Goal: Information Seeking & Learning: Understand process/instructions

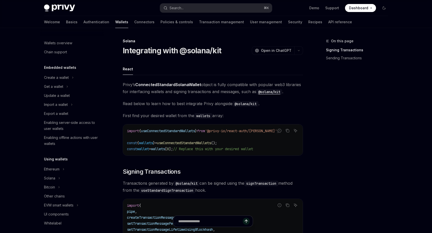
click at [221, 87] on span "[PERSON_NAME]’s ConnectedStandardSolanaWallet object is fully compatible with p…" at bounding box center [213, 88] width 180 height 14
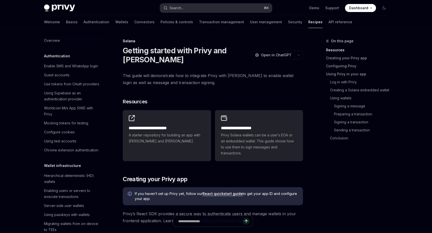
scroll to position [707, 0]
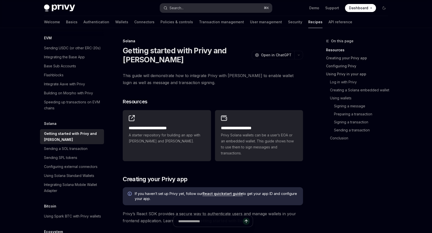
click at [236, 11] on button "Search... ⌘ K" at bounding box center [216, 8] width 112 height 9
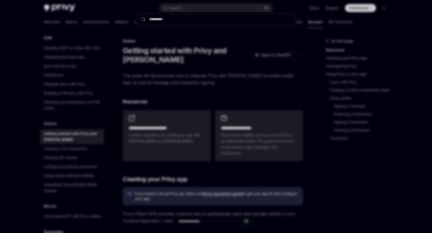
click at [229, 83] on div at bounding box center [216, 116] width 432 height 233
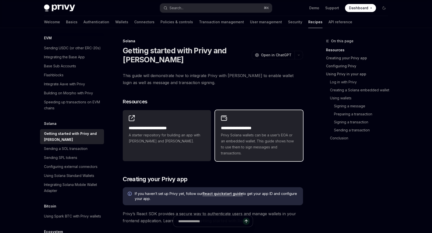
click at [249, 125] on h2 "**********" at bounding box center [259, 128] width 76 height 6
type textarea "*"
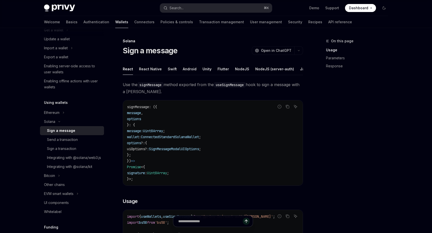
click at [199, 2] on div "Privy Docs home page Search... ⌘ K Demo Support Dashboard Dashboard Search..." at bounding box center [216, 8] width 344 height 16
click at [203, 8] on button "Search... ⌘ K" at bounding box center [216, 8] width 112 height 9
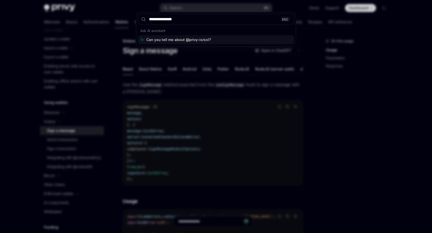
type input "**********"
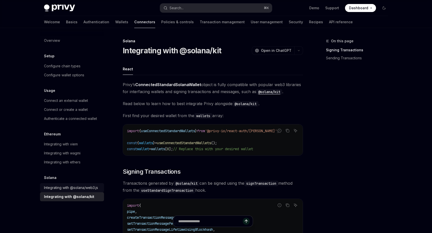
click at [90, 187] on div "Integrating with @solana/web3.js" at bounding box center [71, 188] width 54 height 6
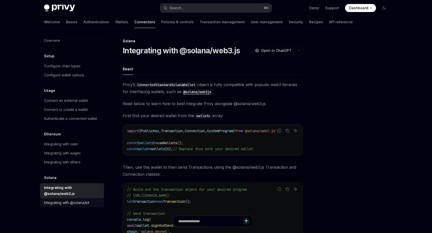
click at [91, 198] on link "Integrating with @solana/kit" at bounding box center [72, 202] width 64 height 9
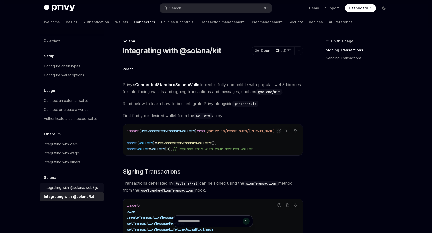
click at [67, 186] on div "Integrating with @solana/web3.js" at bounding box center [71, 188] width 54 height 6
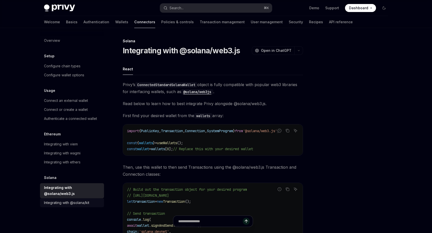
click at [57, 200] on div "Integrating with @solana/kit" at bounding box center [66, 203] width 45 height 6
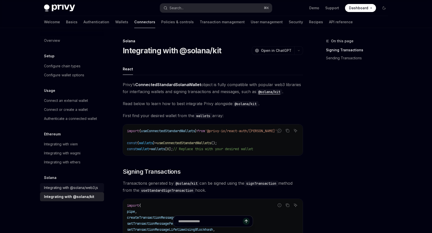
click at [83, 188] on div "Integrating with @solana/web3.js" at bounding box center [71, 188] width 54 height 6
type textarea "*"
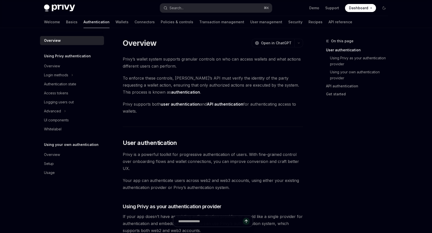
click at [216, 104] on strong "API authentication" at bounding box center [225, 104] width 37 height 5
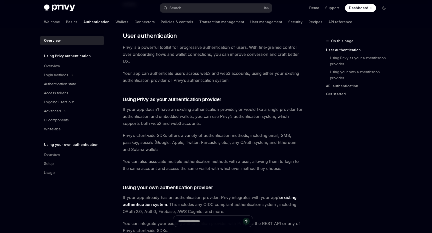
scroll to position [119, 0]
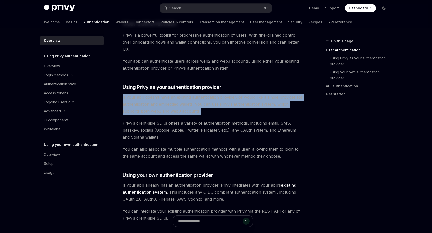
drag, startPoint x: 123, startPoint y: 99, endPoint x: 255, endPoint y: 109, distance: 132.7
click at [255, 109] on div "Overview OpenAI Open in ChatGPT OpenAI Open in ChatGPT Privy’s wallet system su…" at bounding box center [166, 217] width 276 height 596
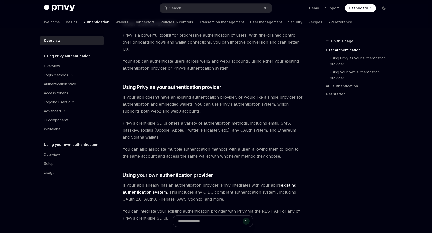
click at [206, 117] on div "Privy’s wallet system supports granular controls on who can access wallets and …" at bounding box center [213, 185] width 180 height 498
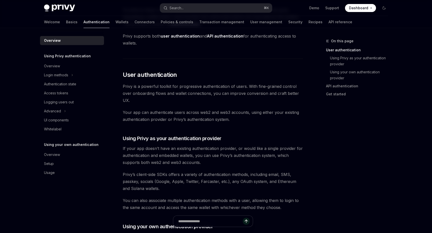
scroll to position [0, 0]
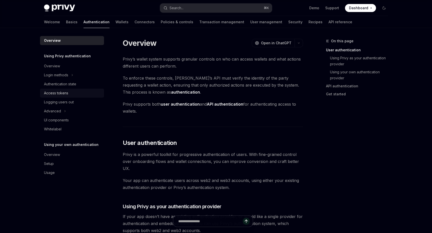
click at [68, 93] on div "Access tokens" at bounding box center [56, 93] width 24 height 6
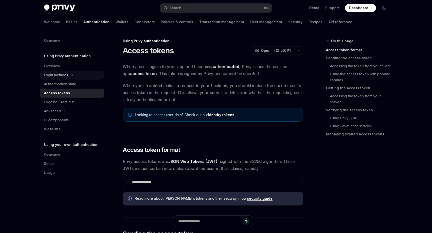
click at [68, 75] on div "Login methods" at bounding box center [56, 75] width 24 height 6
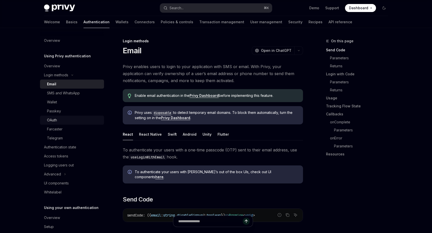
click at [72, 118] on div "OAuth" at bounding box center [74, 120] width 54 height 6
type textarea "*"
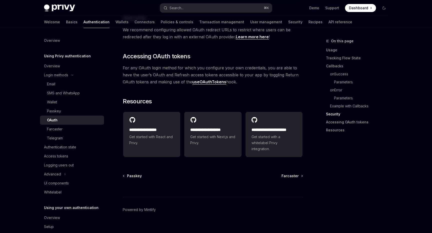
scroll to position [1093, 0]
click at [330, 121] on link "Accessing OAuth tokens" at bounding box center [359, 122] width 66 height 8
click at [341, 123] on link "Accessing OAuth tokens" at bounding box center [359, 122] width 66 height 8
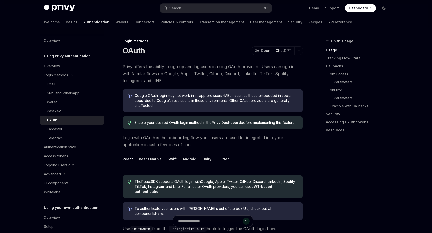
click at [230, 122] on link "Privy Dashboard" at bounding box center [226, 122] width 29 height 5
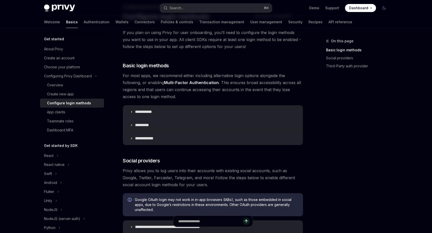
scroll to position [39, 0]
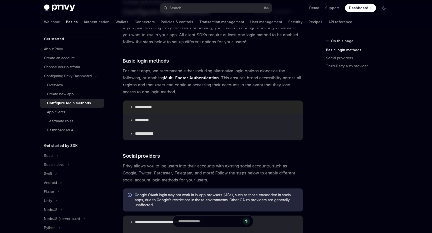
click at [172, 105] on summary "**********" at bounding box center [213, 107] width 180 height 13
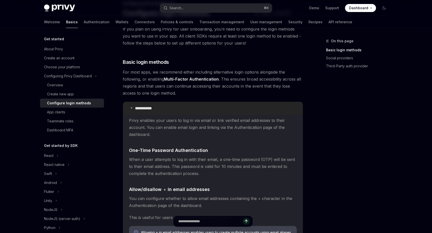
scroll to position [37, 0]
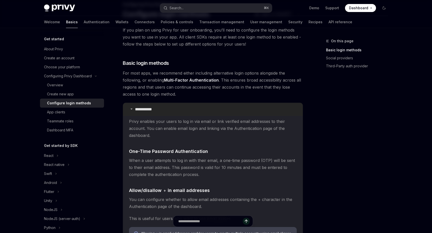
click at [166, 107] on summary "**********" at bounding box center [213, 109] width 180 height 13
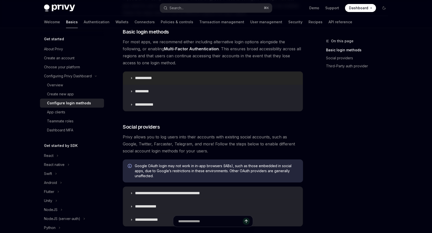
scroll to position [114, 0]
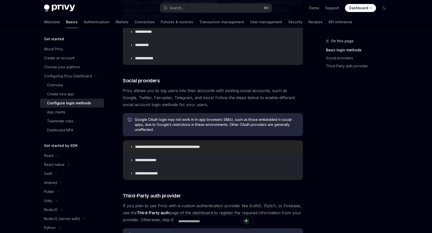
click at [189, 148] on p "**********" at bounding box center [176, 146] width 83 height 5
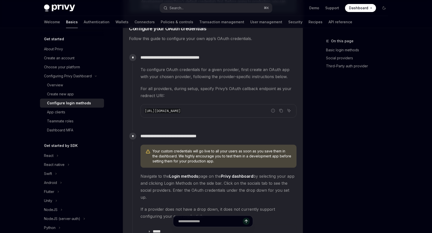
scroll to position [427, 0]
click at [280, 110] on icon "Copy the contents from the code block" at bounding box center [281, 110] width 3 height 3
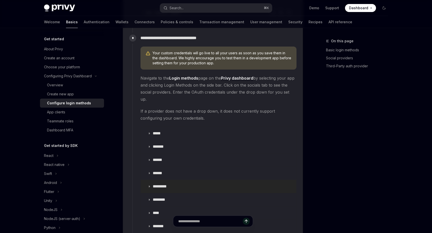
scroll to position [530, 0]
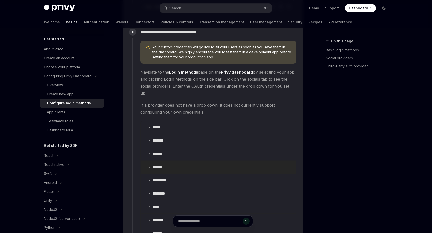
click at [163, 165] on p "******" at bounding box center [160, 167] width 14 height 5
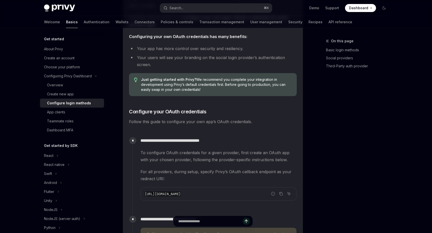
scroll to position [357, 0]
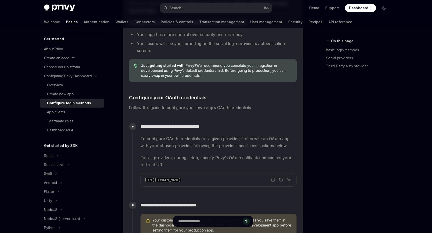
click at [278, 140] on span "To configure OAuth credentials for a given provider, first create an OAuth app …" at bounding box center [219, 142] width 156 height 14
click at [280, 179] on icon "Copy the contents from the code block" at bounding box center [281, 180] width 4 height 4
